Goal: Find specific page/section: Locate a particular part of the current website

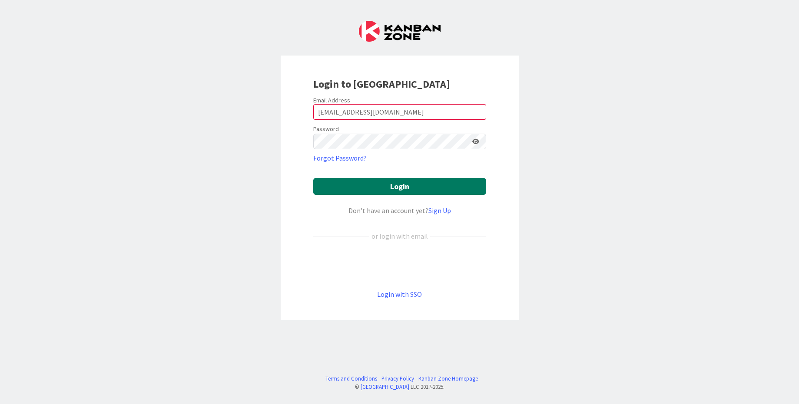
click at [446, 188] on button "Login" at bounding box center [399, 186] width 173 height 17
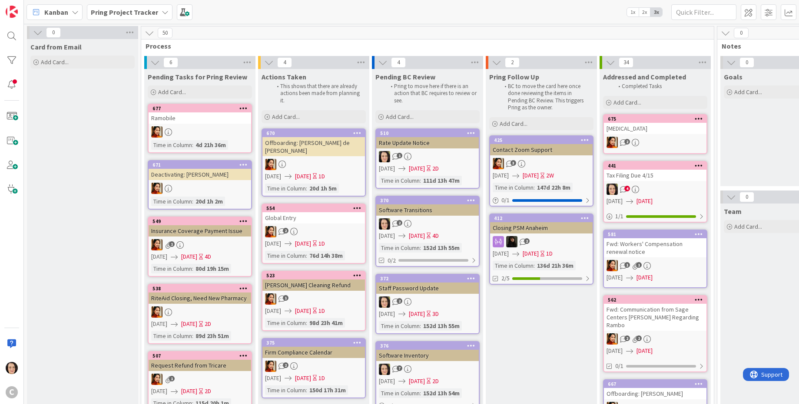
click at [155, 11] on div "Pring Project Tracker" at bounding box center [130, 12] width 86 height 16
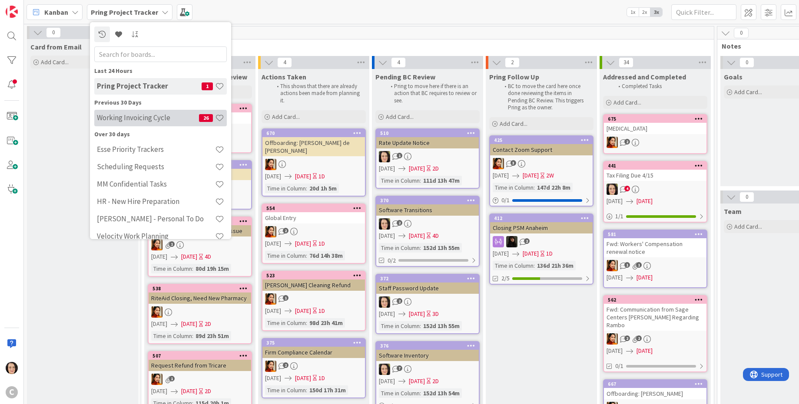
click at [134, 119] on h4 "Working Invoicing Cycle" at bounding box center [148, 117] width 102 height 9
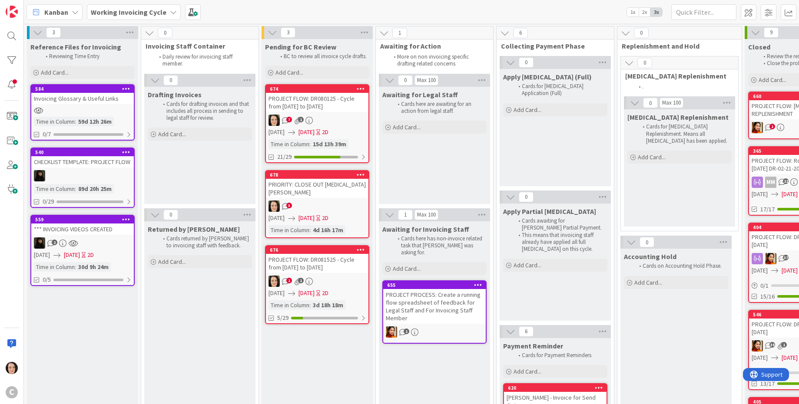
click at [334, 107] on div "PROJECT FLOW: DR080125 - Cycle from [DATE] to [DATE]" at bounding box center [317, 102] width 102 height 19
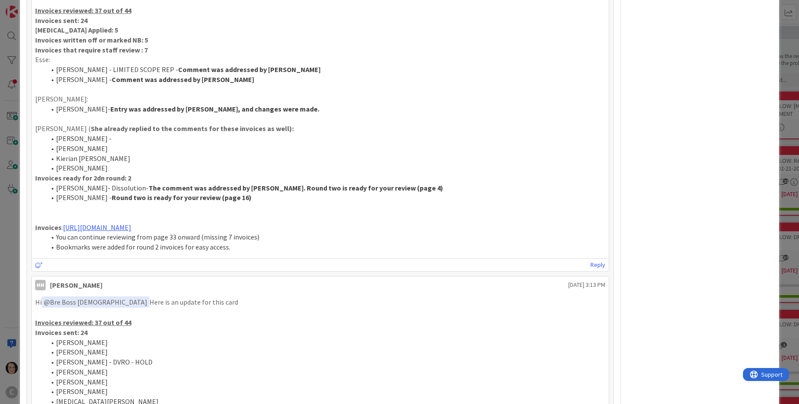
scroll to position [690, 0]
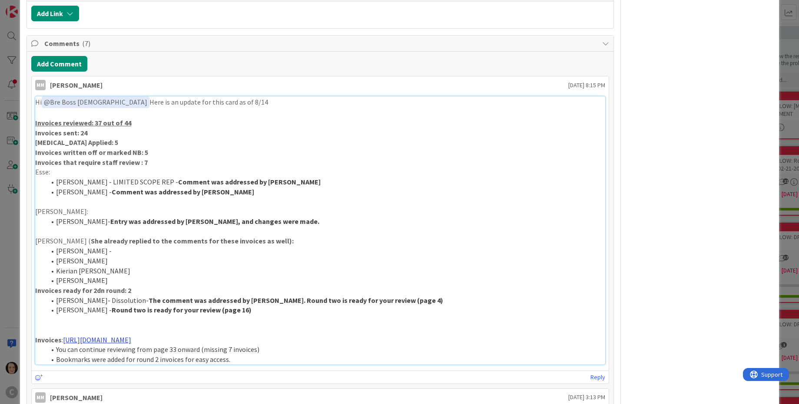
click at [131, 340] on link "[URL][DOMAIN_NAME]" at bounding box center [97, 340] width 68 height 9
drag, startPoint x: 238, startPoint y: 339, endPoint x: 63, endPoint y: 339, distance: 174.1
click at [63, 339] on p "Invoices : [URL][DOMAIN_NAME]" at bounding box center [320, 340] width 570 height 10
copy p "[URL][DOMAIN_NAME]"
click at [78, 60] on button "Add Comment" at bounding box center [59, 64] width 56 height 16
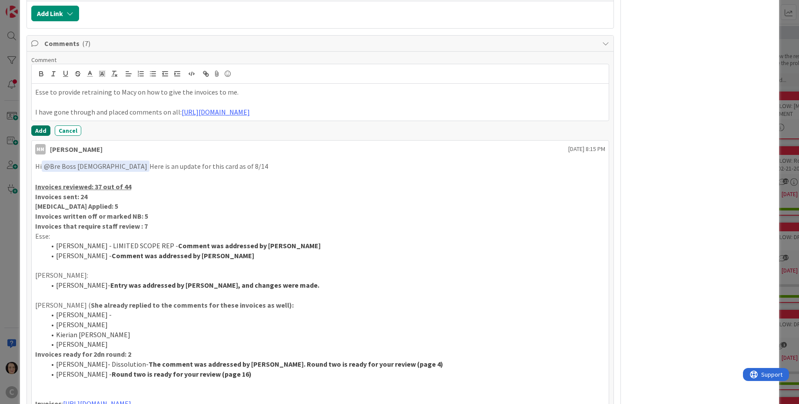
click at [34, 132] on button "Add" at bounding box center [40, 130] width 19 height 10
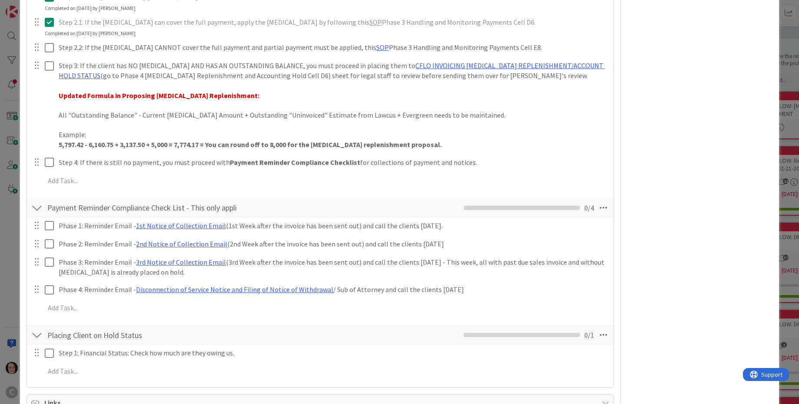
scroll to position [0, 0]
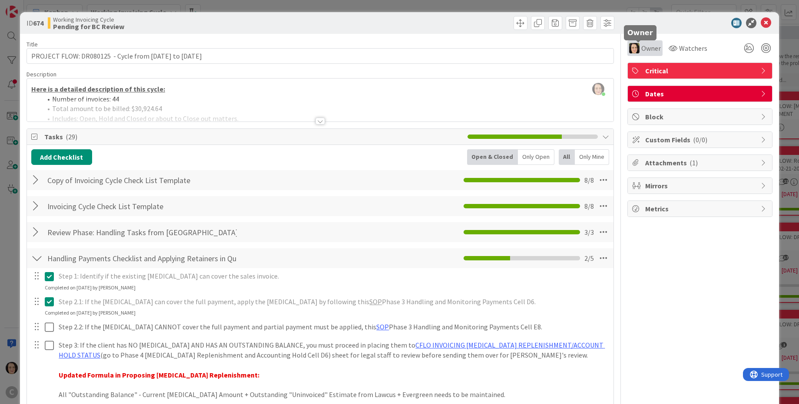
click at [643, 43] on span "Owner" at bounding box center [651, 48] width 20 height 10
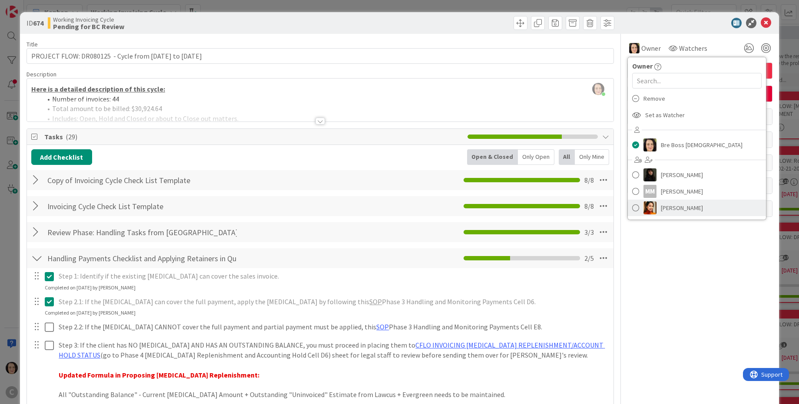
click at [660, 205] on span "[PERSON_NAME]" at bounding box center [681, 207] width 42 height 13
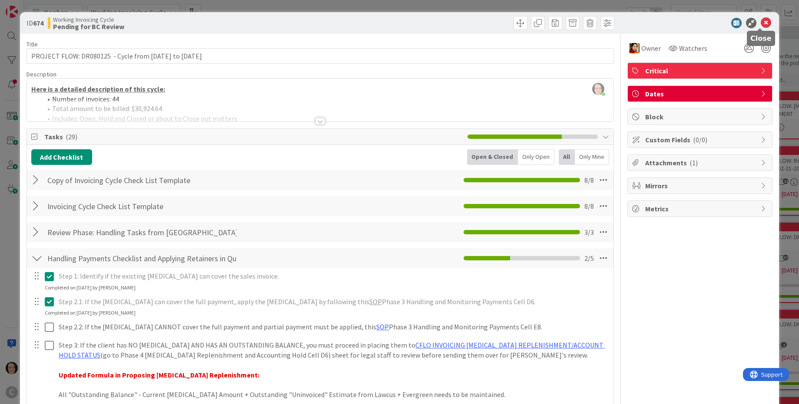
click at [761, 21] on icon at bounding box center [765, 23] width 10 height 10
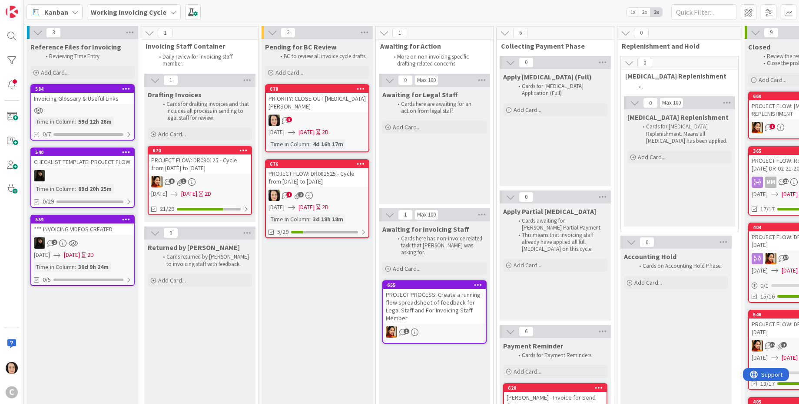
click at [320, 115] on div "3" at bounding box center [317, 120] width 102 height 11
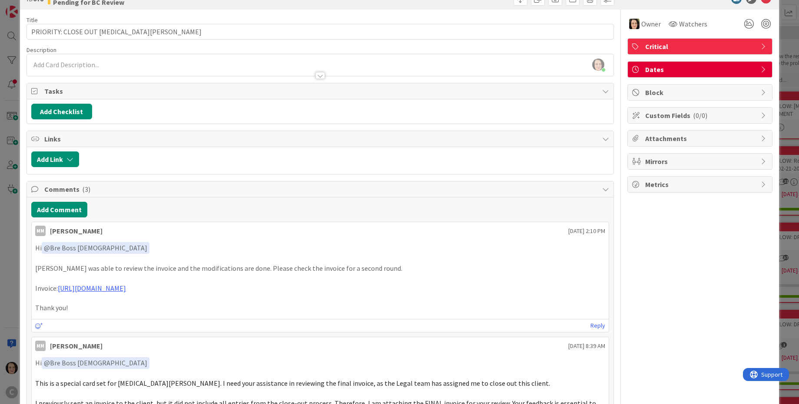
scroll to position [27, 0]
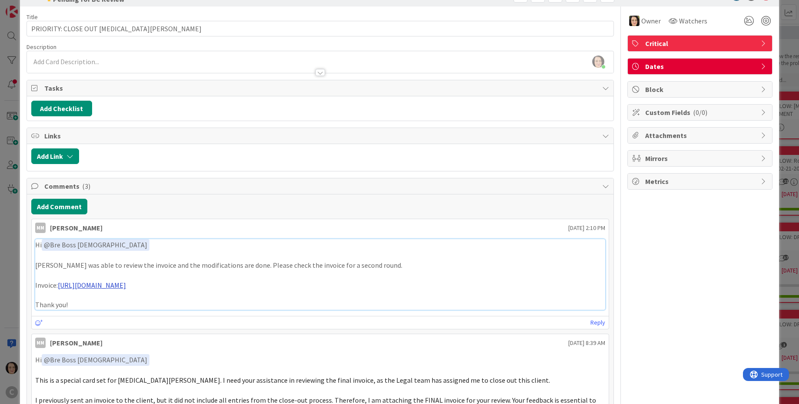
click at [126, 283] on link "[URL][DOMAIN_NAME]" at bounding box center [92, 285] width 68 height 9
